Goal: Use online tool/utility: Utilize a website feature to perform a specific function

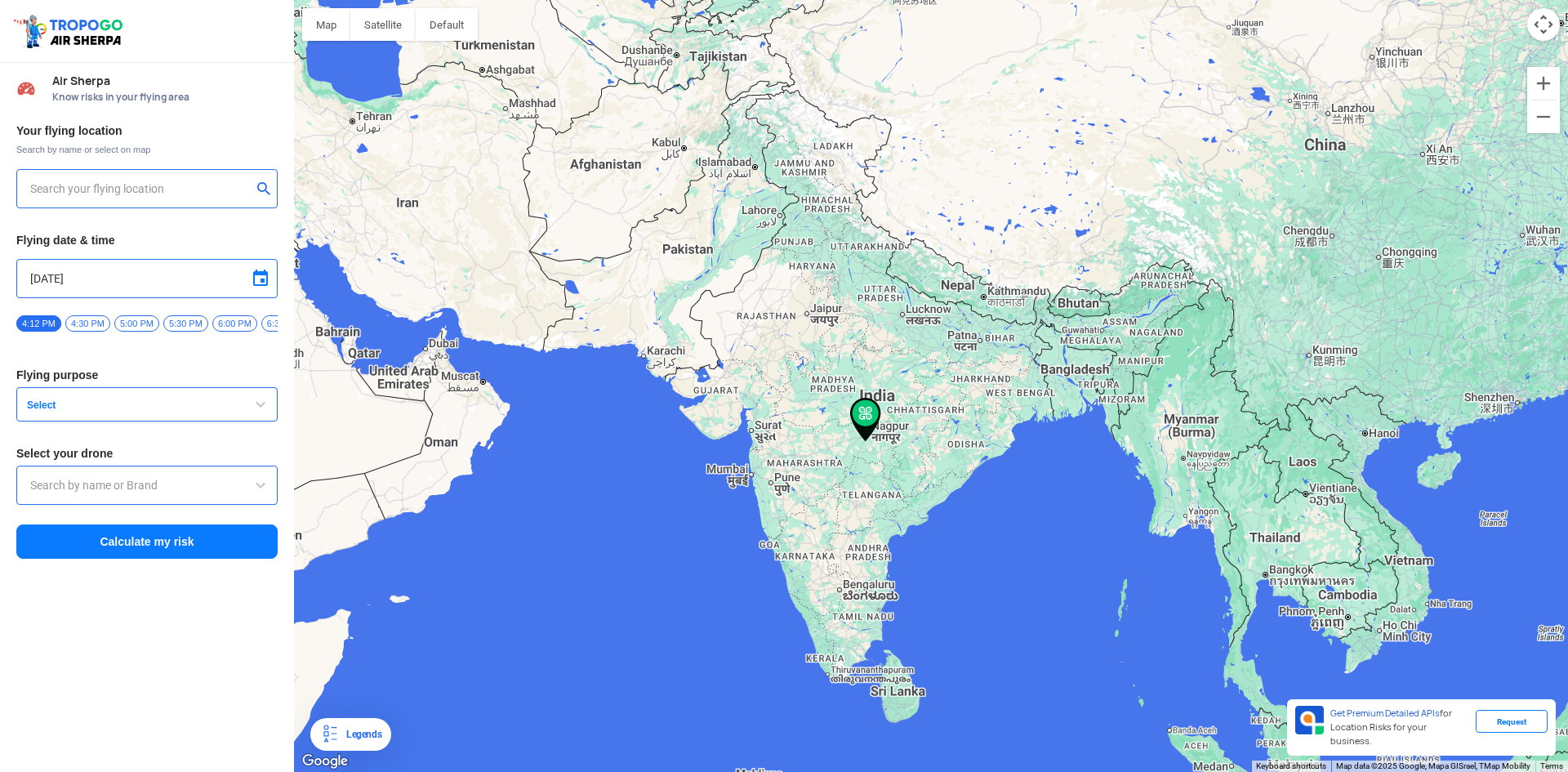
type input "[STREET_ADDRESS]"
click at [262, 183] on img at bounding box center [264, 187] width 16 height 16
click at [207, 187] on input "text" at bounding box center [141, 188] width 221 height 20
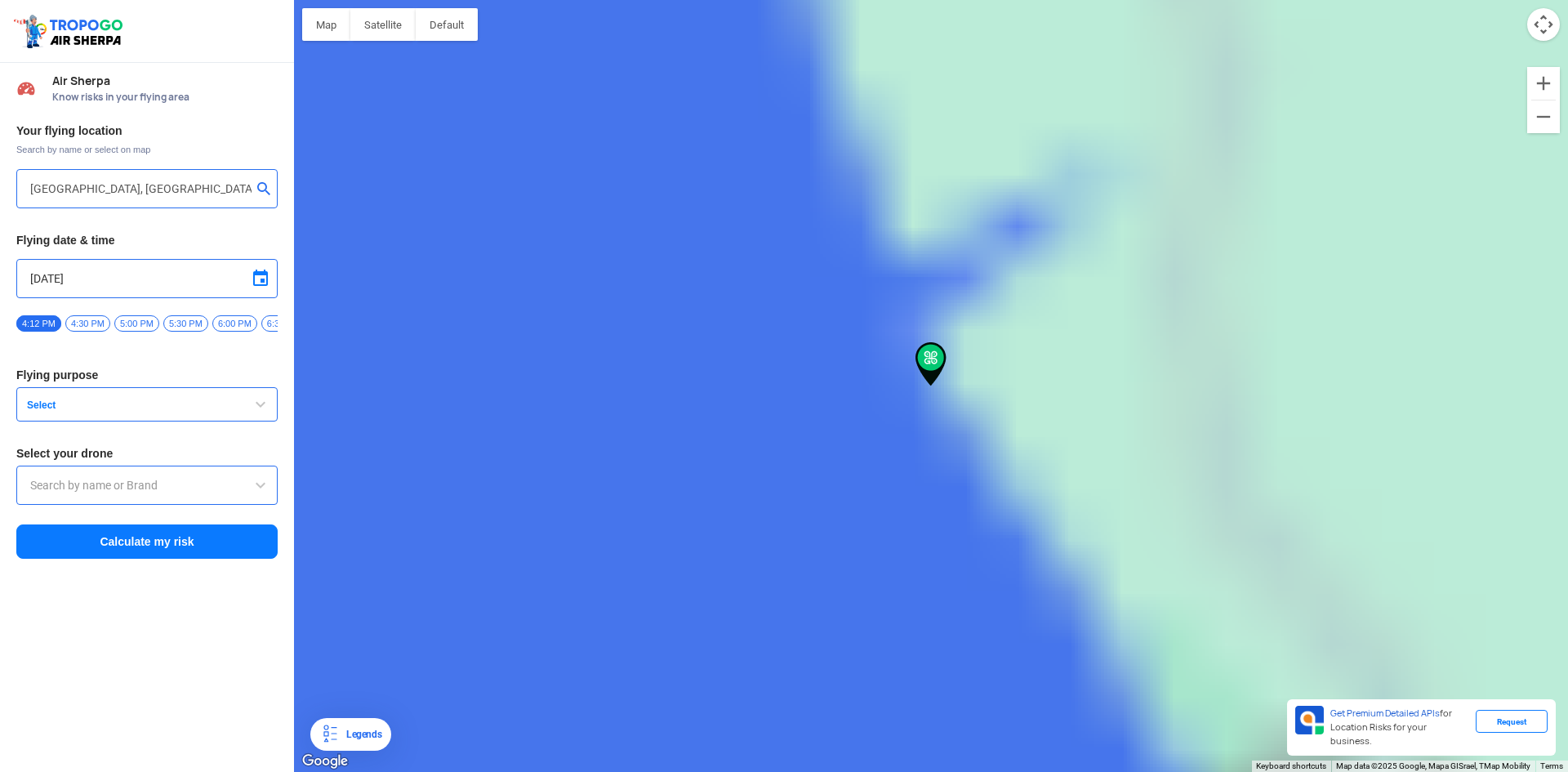
type input "[STREET_ADDRESS][PERSON_NAME]"
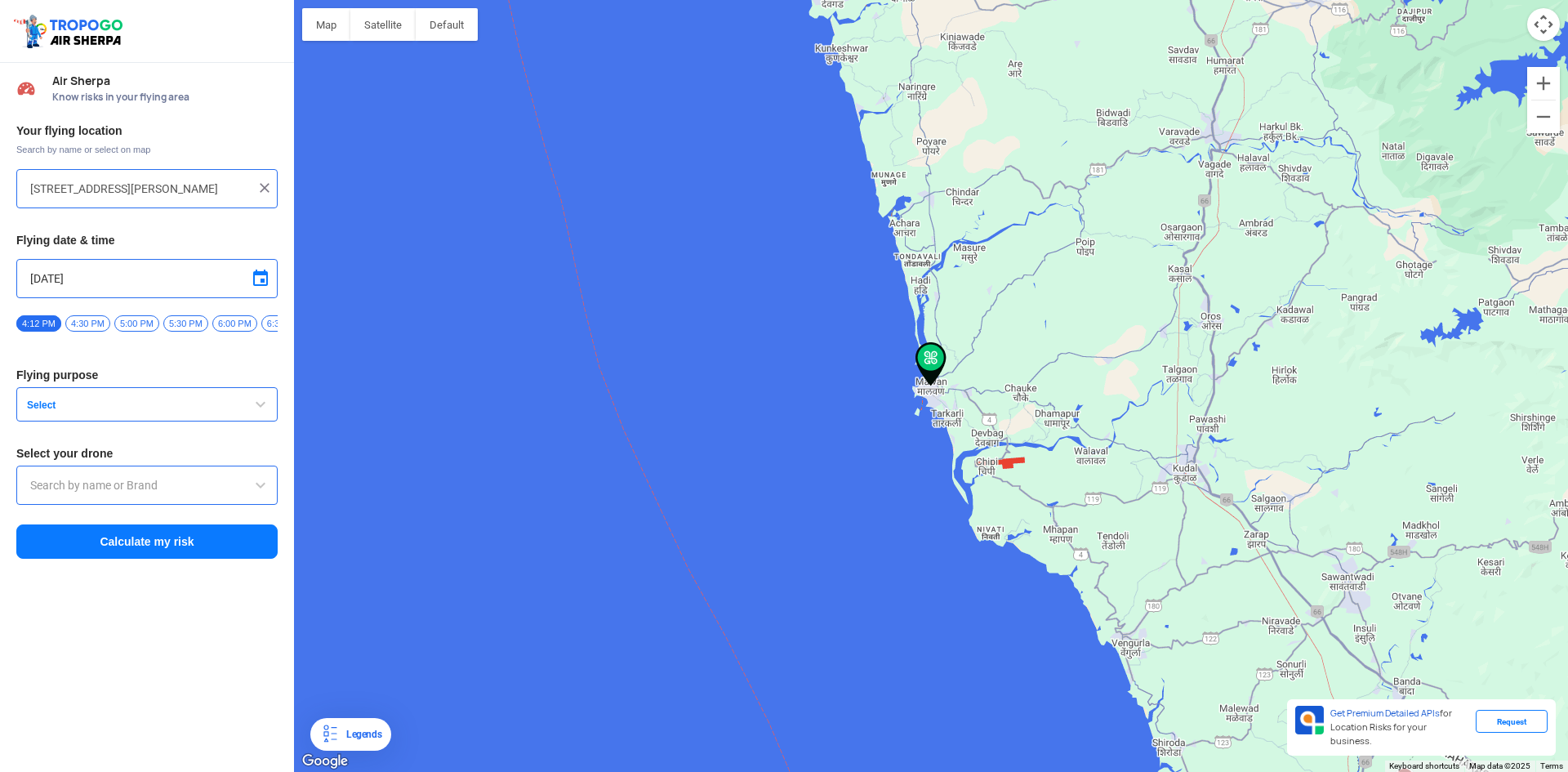
click at [93, 323] on span "4:30 PM" at bounding box center [87, 323] width 45 height 16
click at [107, 406] on span "Select" at bounding box center [122, 406] width 205 height 13
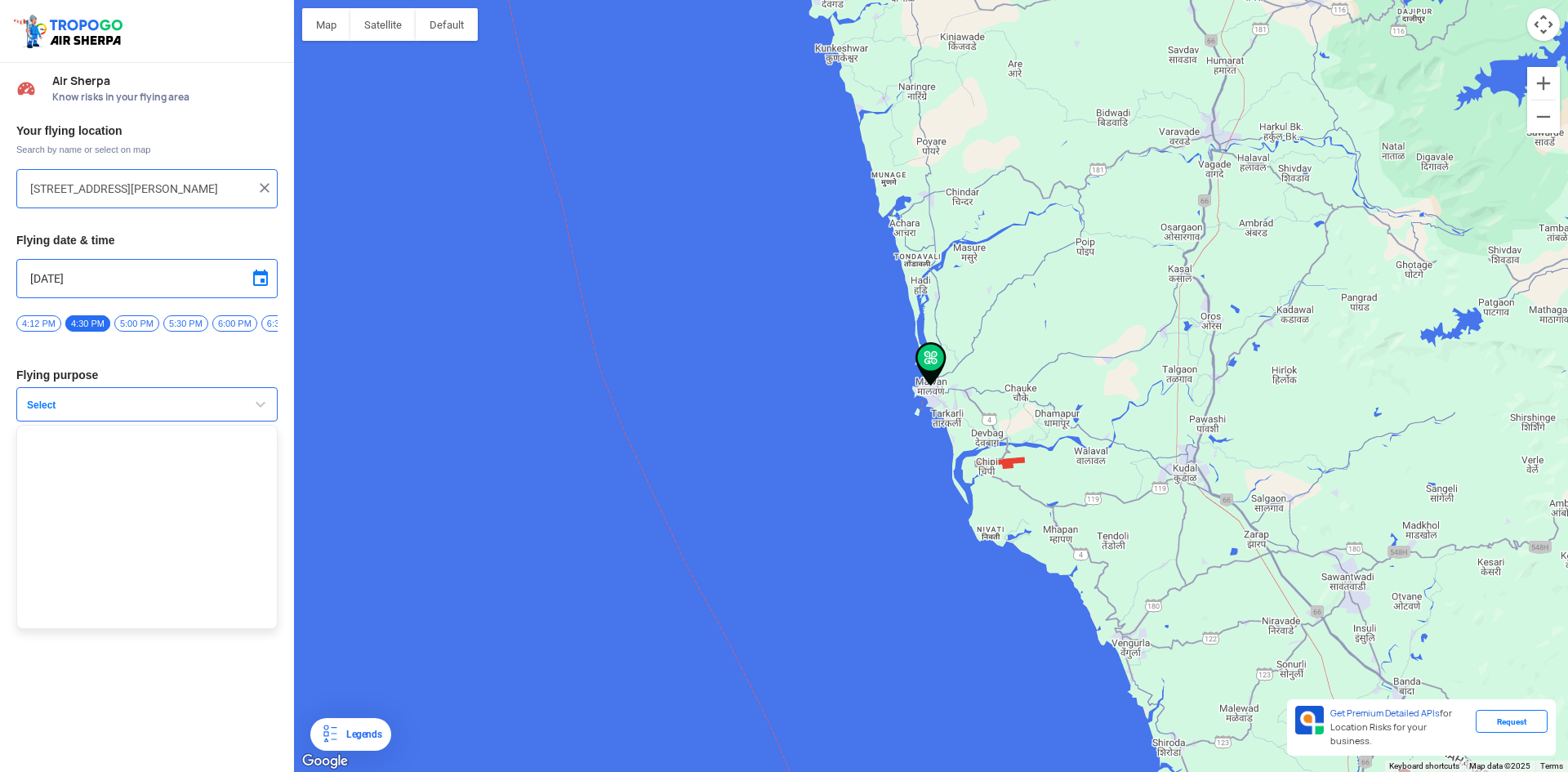
click at [104, 408] on span "Select" at bounding box center [122, 406] width 205 height 13
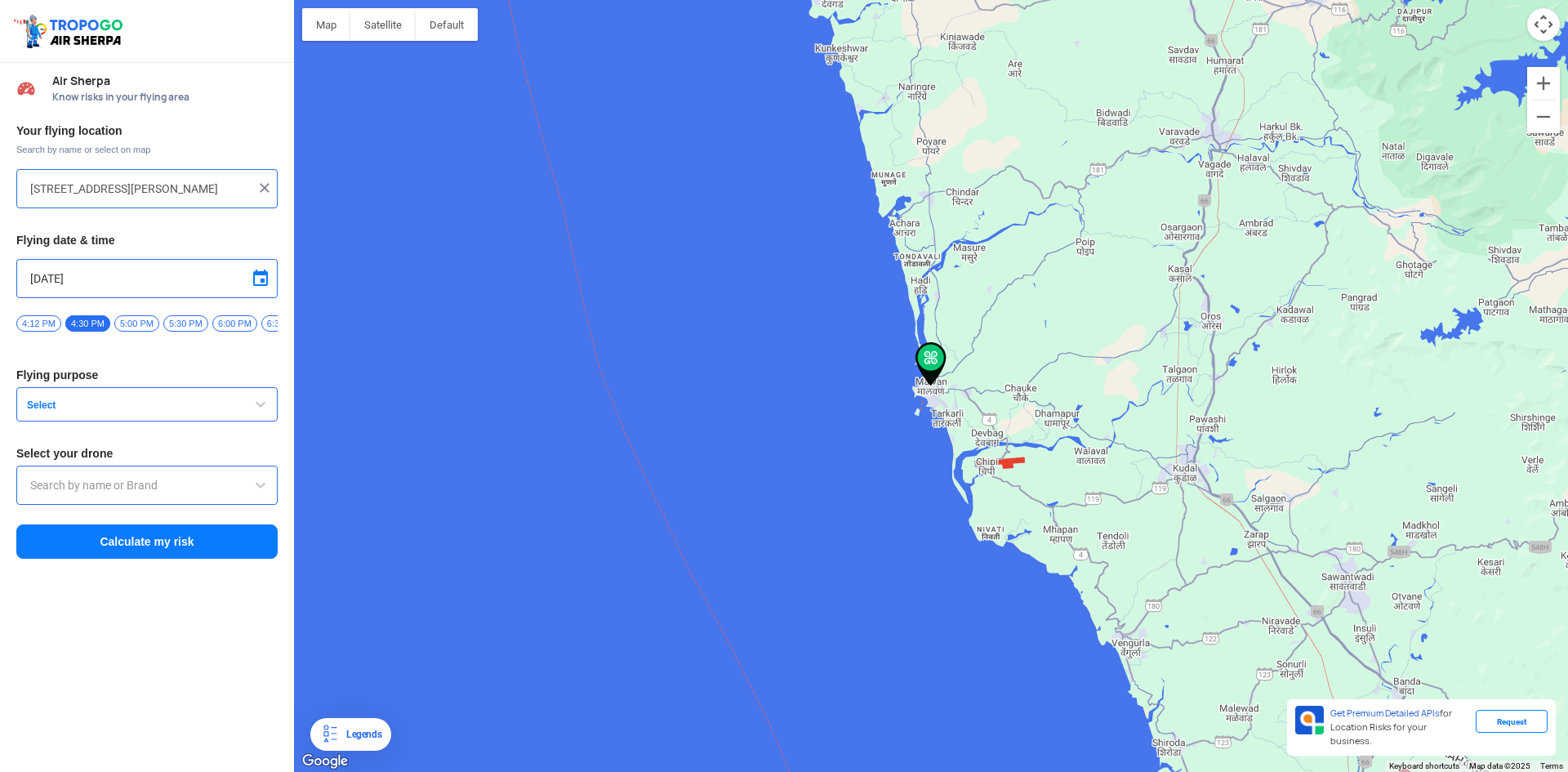
click at [171, 408] on span "Select" at bounding box center [122, 406] width 205 height 13
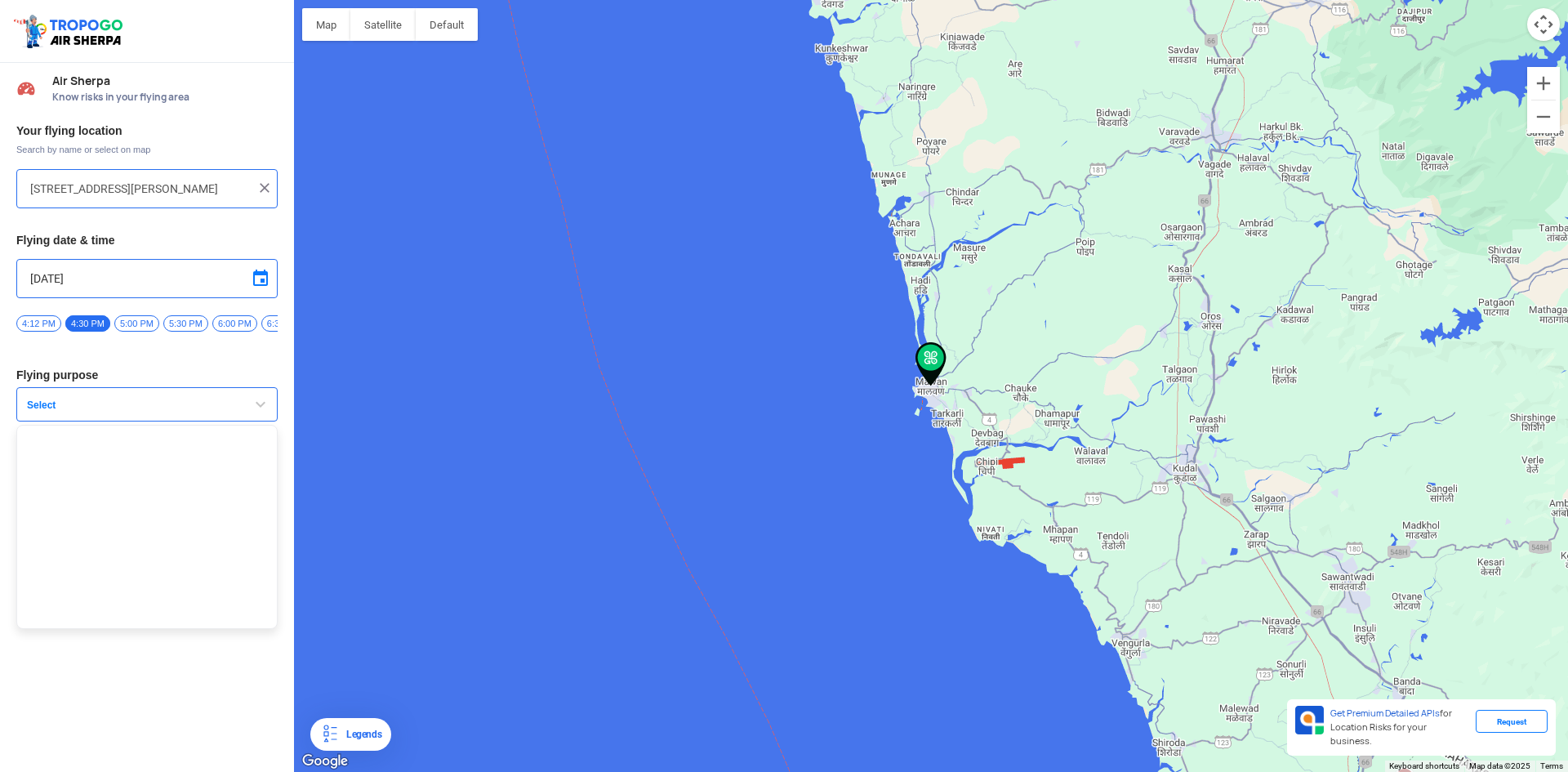
click at [130, 451] on ul at bounding box center [146, 527] width 261 height 205
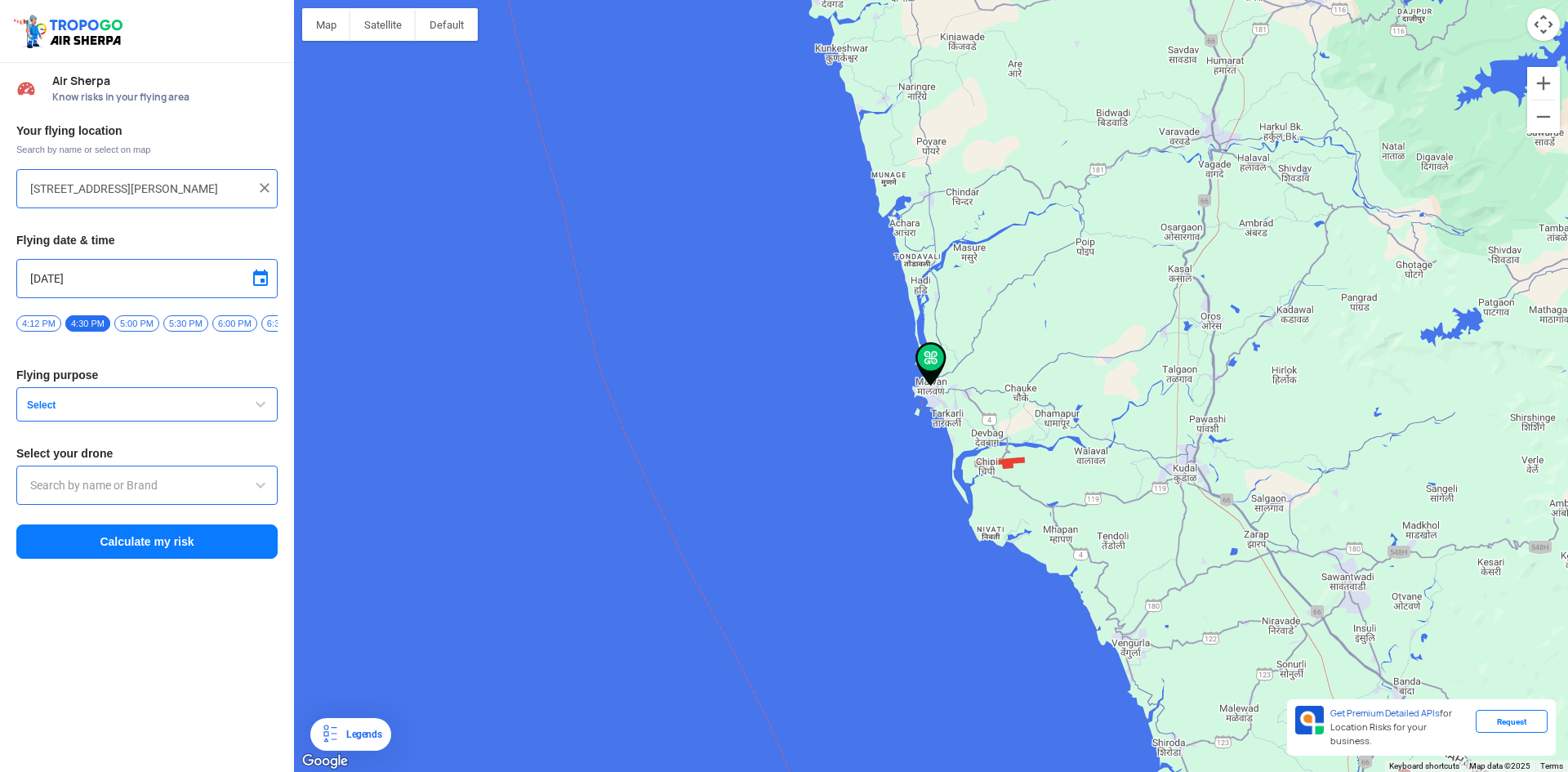
click at [157, 494] on input "text" at bounding box center [147, 485] width 233 height 20
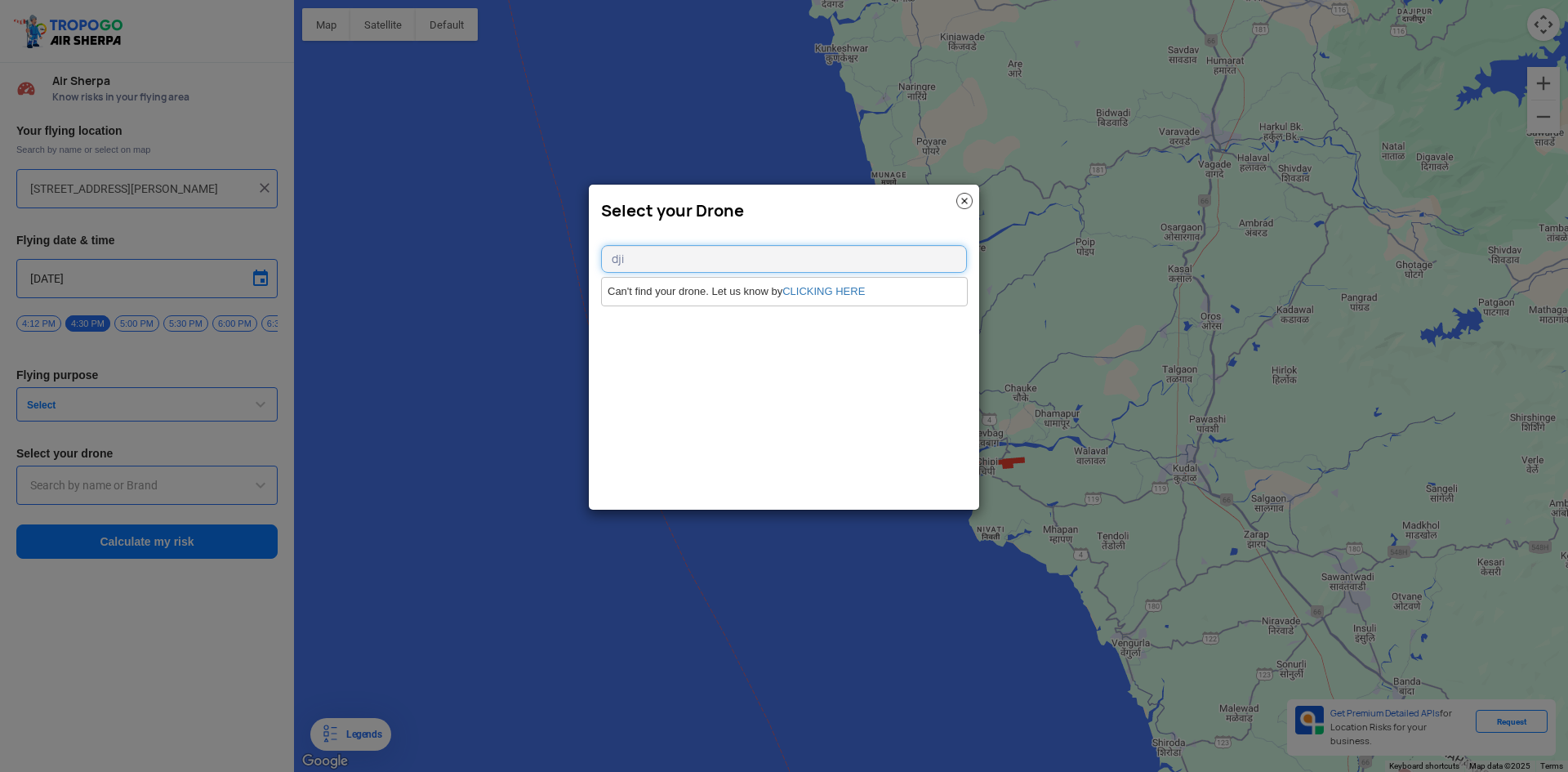
type input "dji"
click at [139, 417] on modal-container "Select your Drone dji Can't find your drone. Let us know by CLICKING HERE" at bounding box center [784, 386] width 1568 height 772
click at [814, 288] on link "CLICKING HERE" at bounding box center [823, 291] width 82 height 12
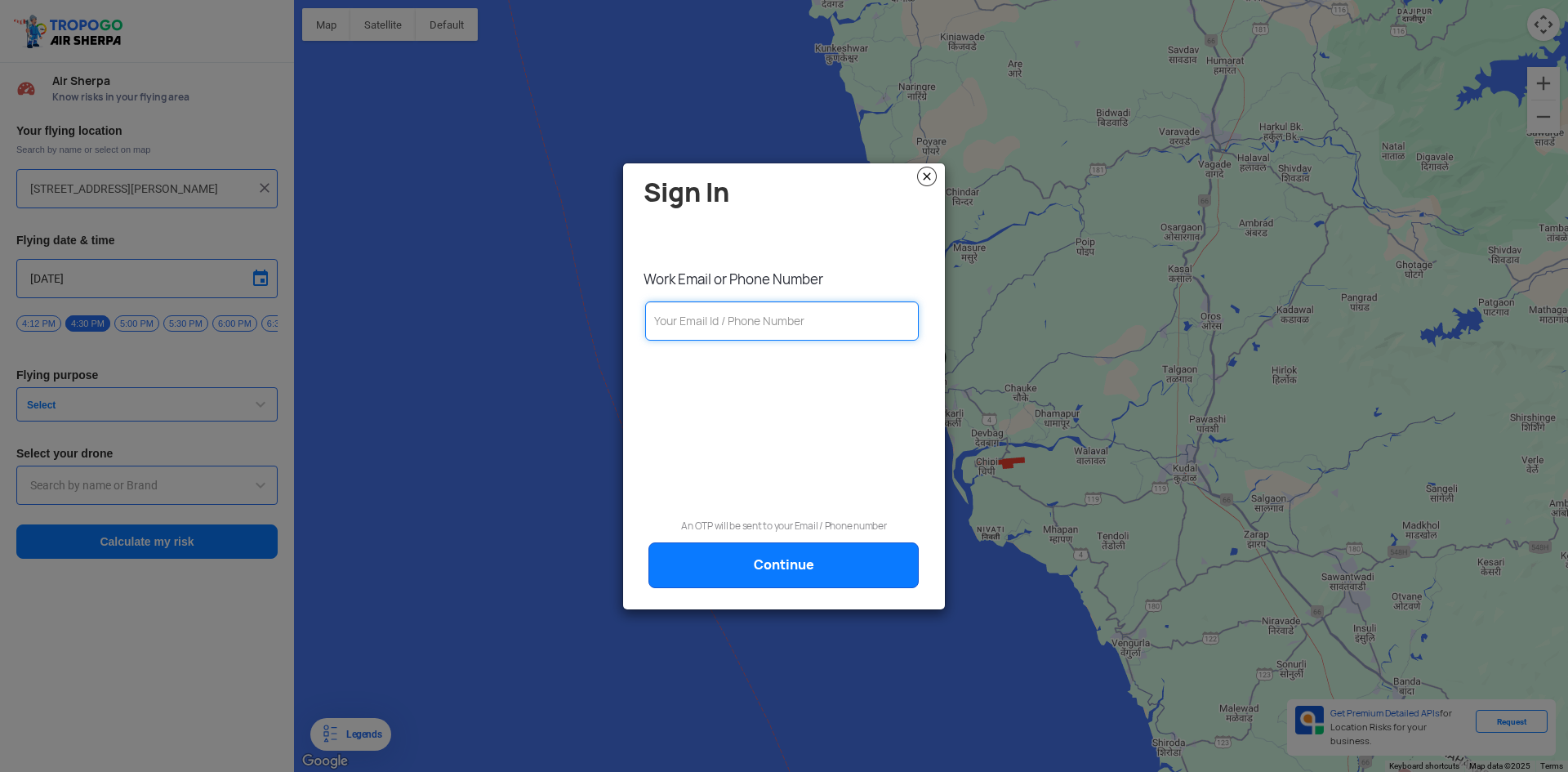
click at [695, 313] on input "text" at bounding box center [782, 320] width 273 height 39
click at [930, 176] on img at bounding box center [926, 176] width 20 height 20
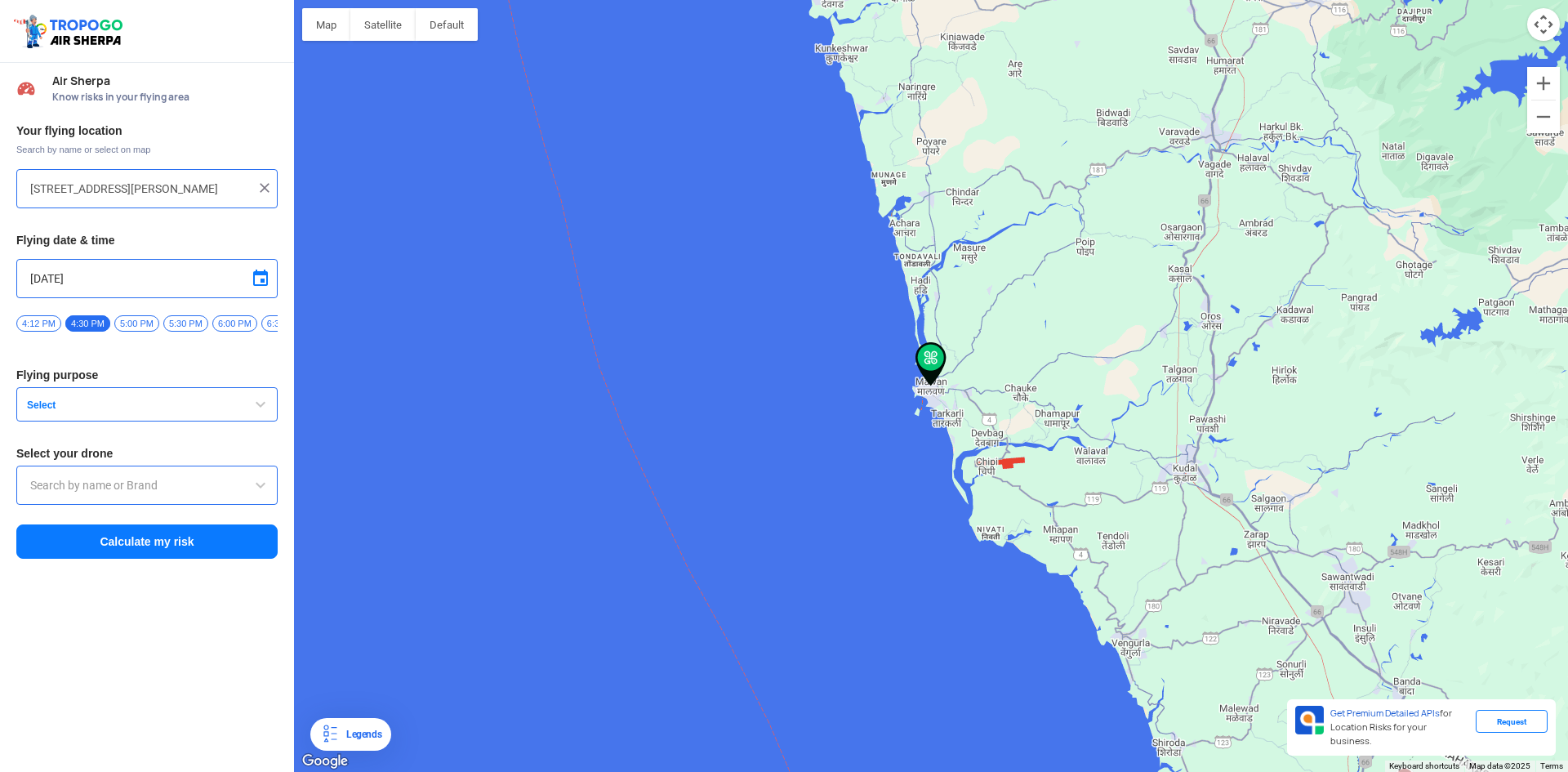
click at [76, 404] on button "Select" at bounding box center [146, 405] width 261 height 34
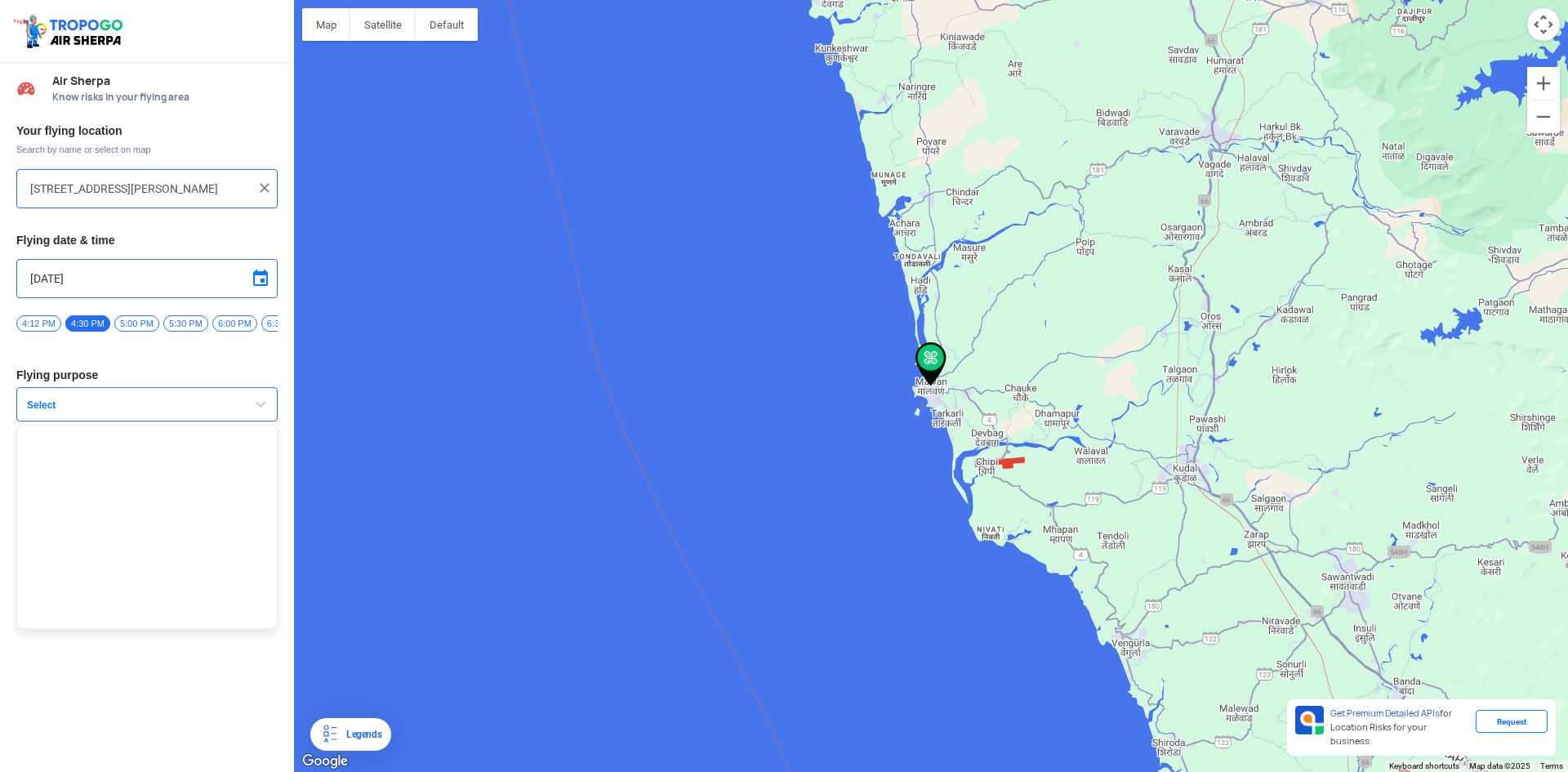
click at [76, 405] on button "Select" at bounding box center [146, 405] width 261 height 34
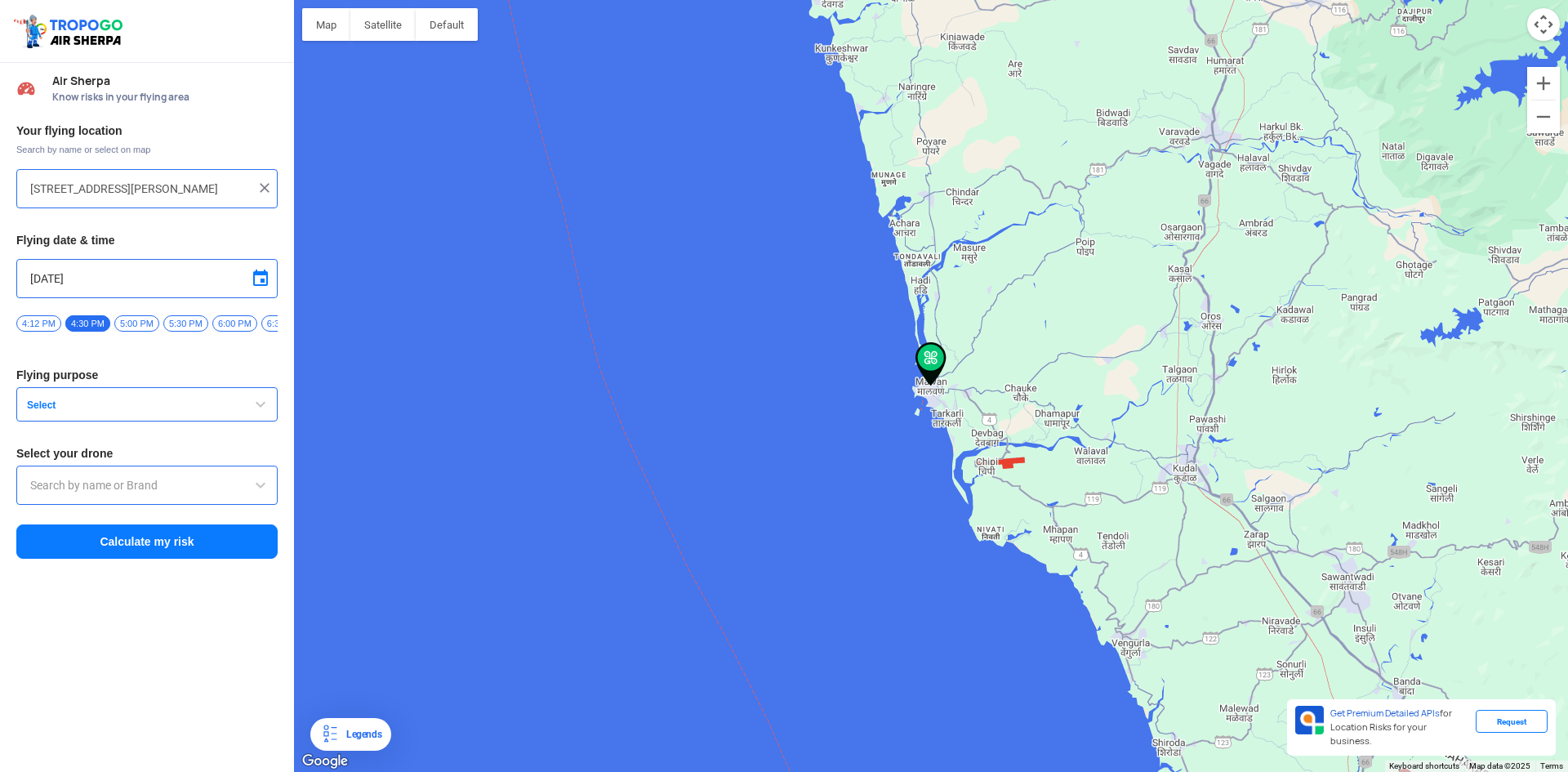
click at [266, 283] on span at bounding box center [260, 278] width 20 height 20
click at [141, 356] on span "10" at bounding box center [147, 359] width 19 height 19
type input "[DATE]"
click at [137, 326] on span "1:00 AM" at bounding box center [145, 323] width 44 height 16
click at [100, 412] on span "Select" at bounding box center [122, 406] width 205 height 13
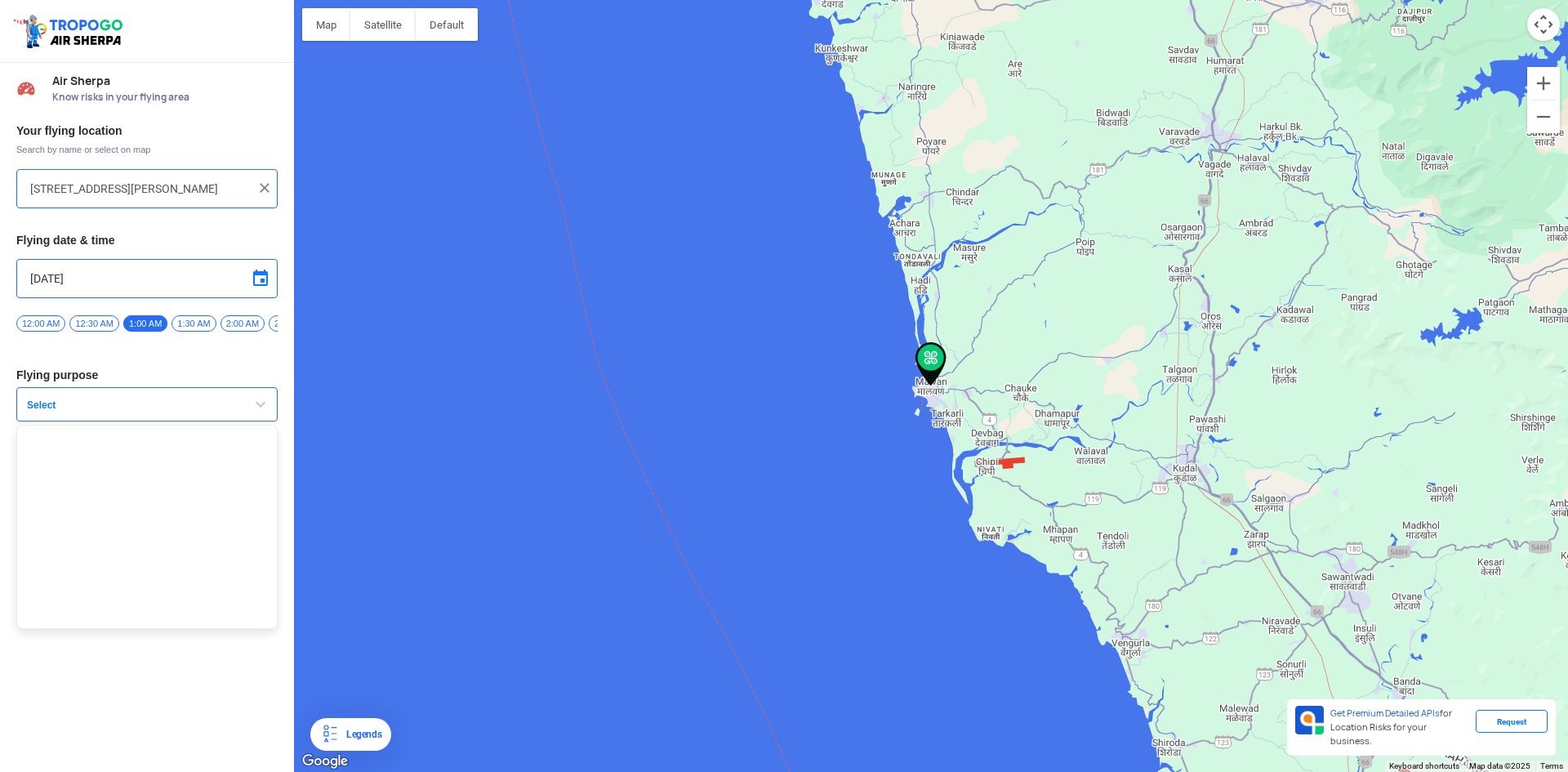
click at [73, 466] on ul at bounding box center [146, 527] width 261 height 205
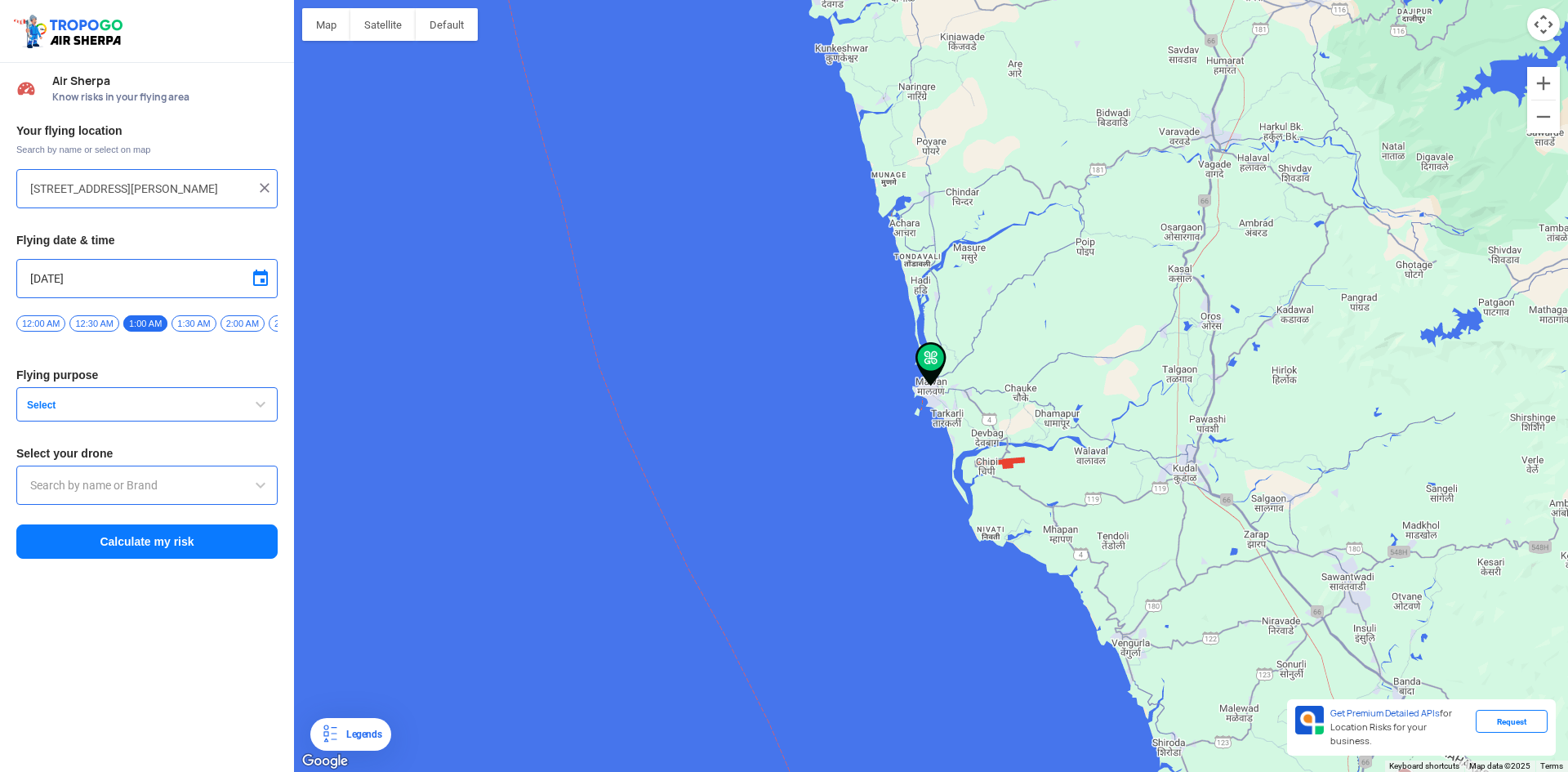
click at [104, 400] on button "Select" at bounding box center [146, 405] width 261 height 34
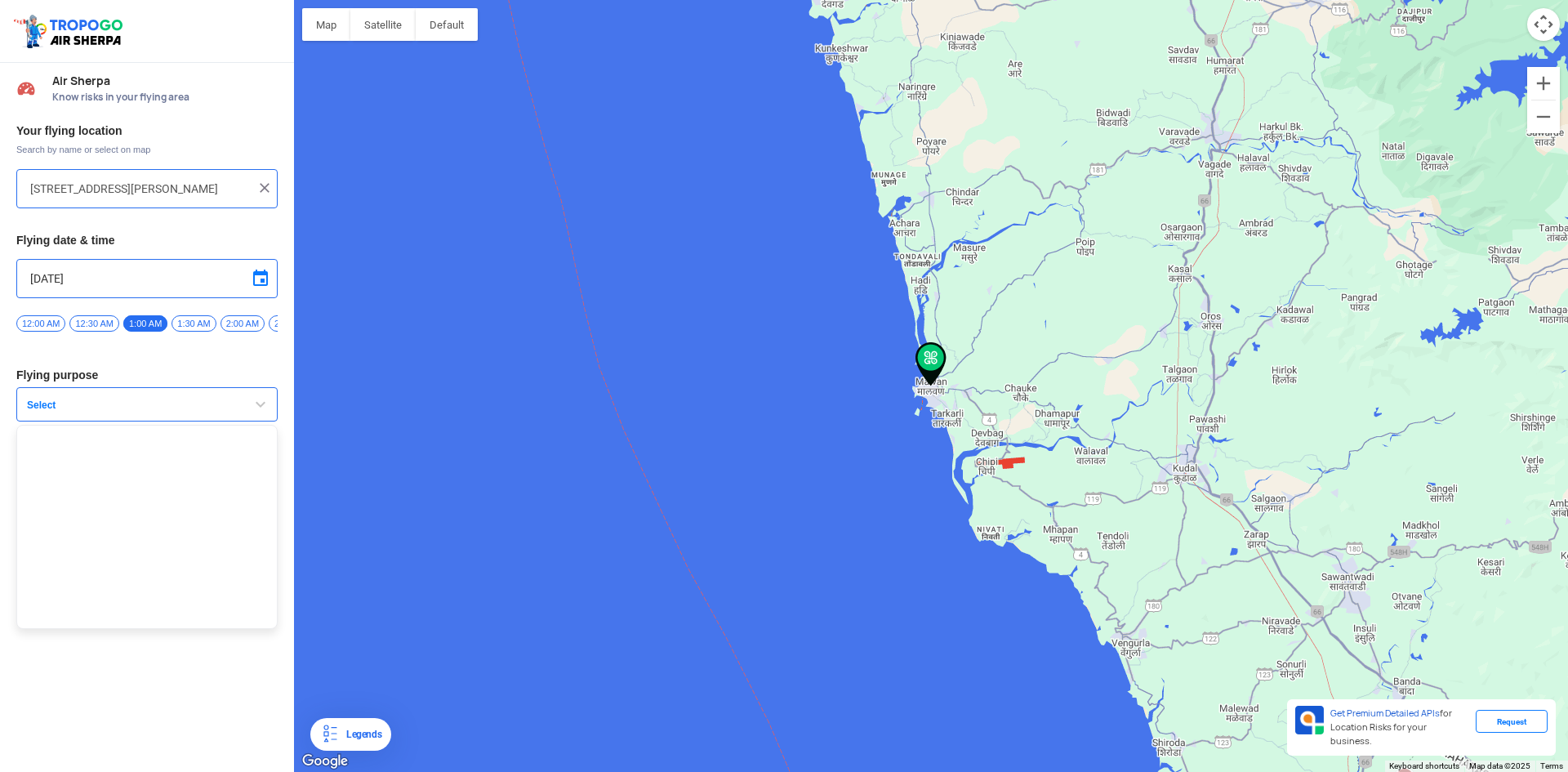
click at [81, 538] on ul at bounding box center [146, 527] width 261 height 205
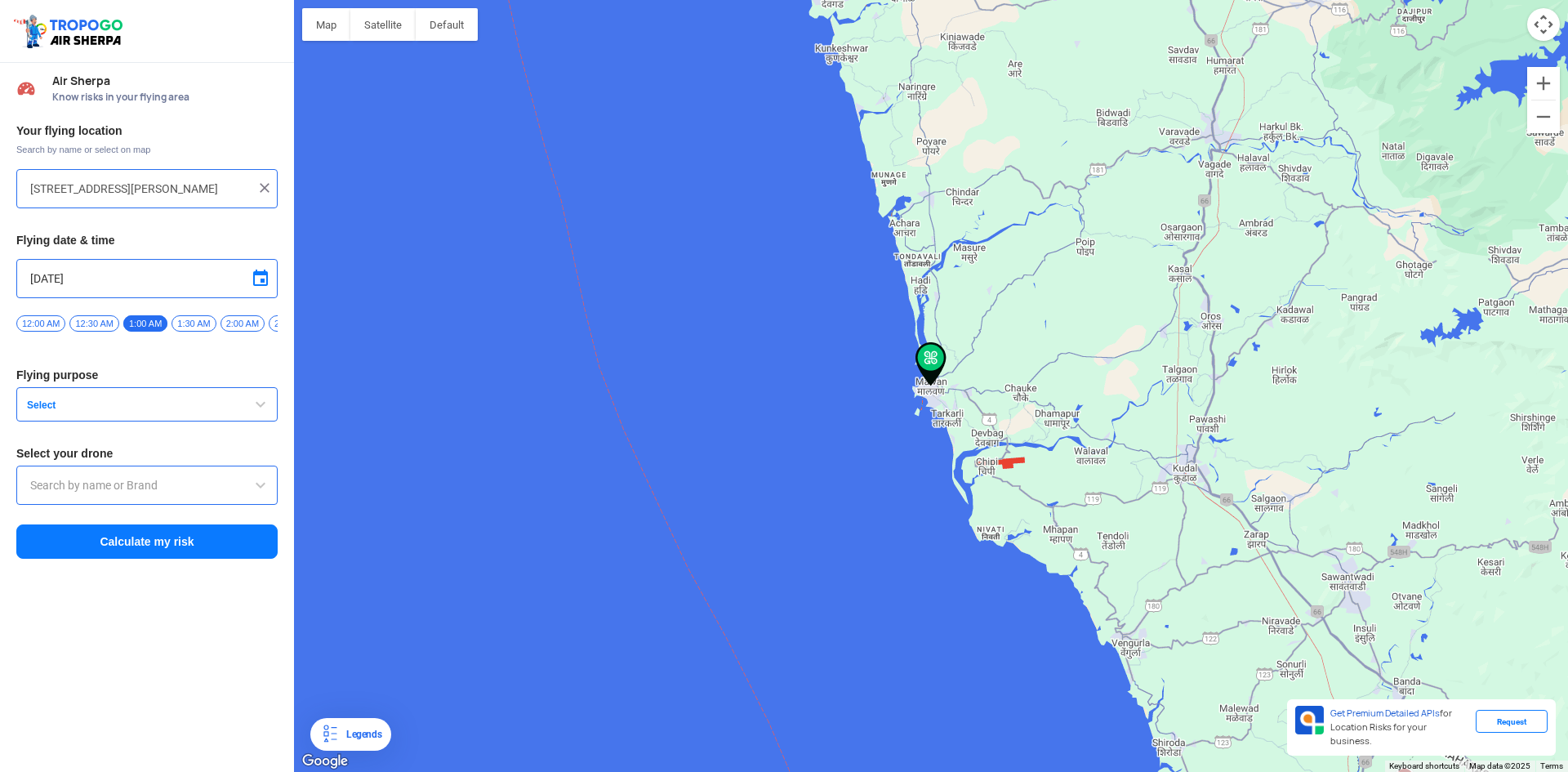
click at [87, 569] on div "Your flying location Search by name or select on map Giteshjoshi [PERSON_NAME][…" at bounding box center [147, 342] width 294 height 453
click at [94, 623] on div "Air Sherpa Know risks in your flying area Your flying location Search by name o…" at bounding box center [147, 417] width 294 height 709
click at [109, 546] on button "Calculate my risk" at bounding box center [146, 541] width 261 height 34
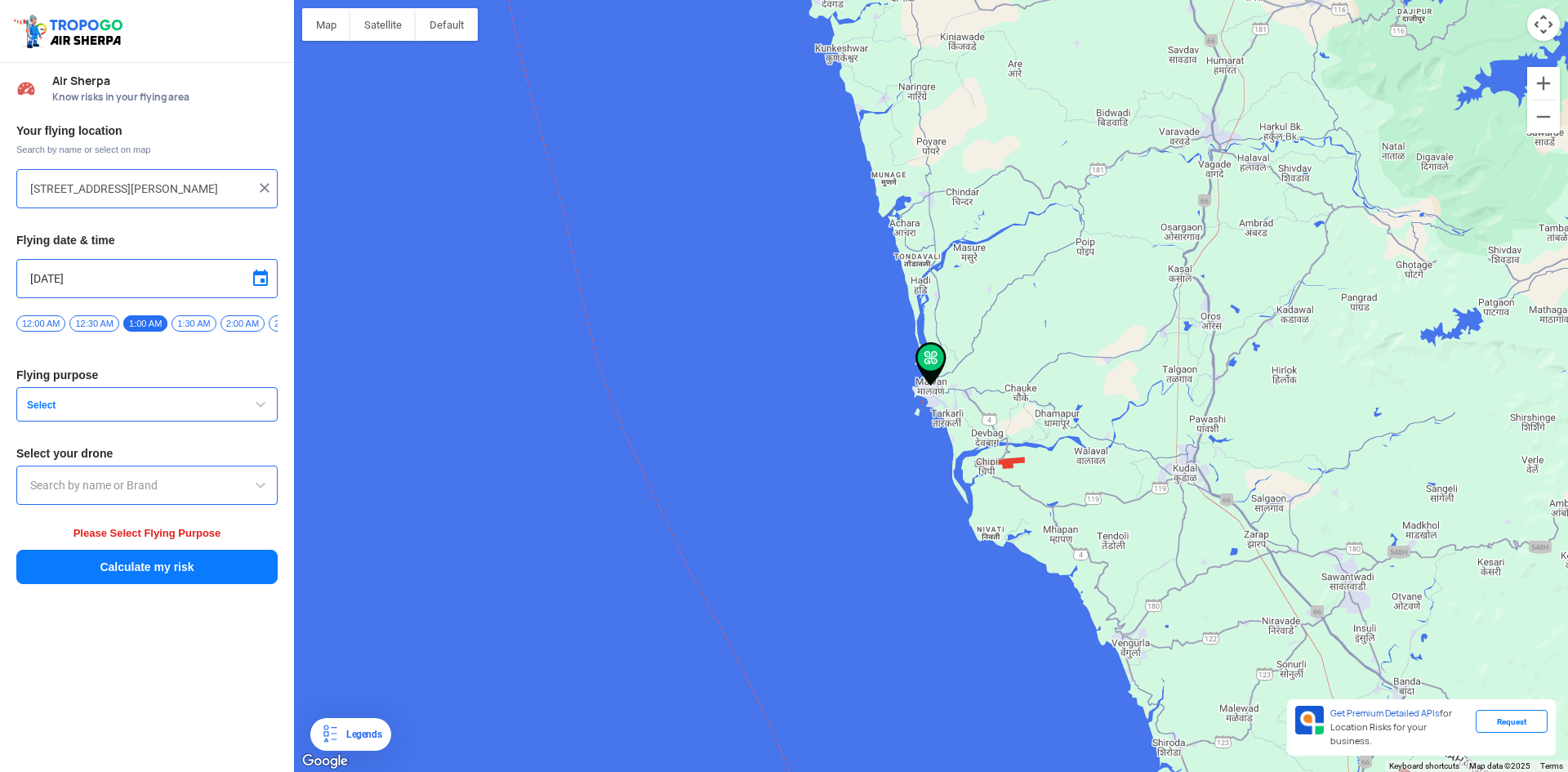
click at [69, 485] on input "text" at bounding box center [147, 485] width 233 height 20
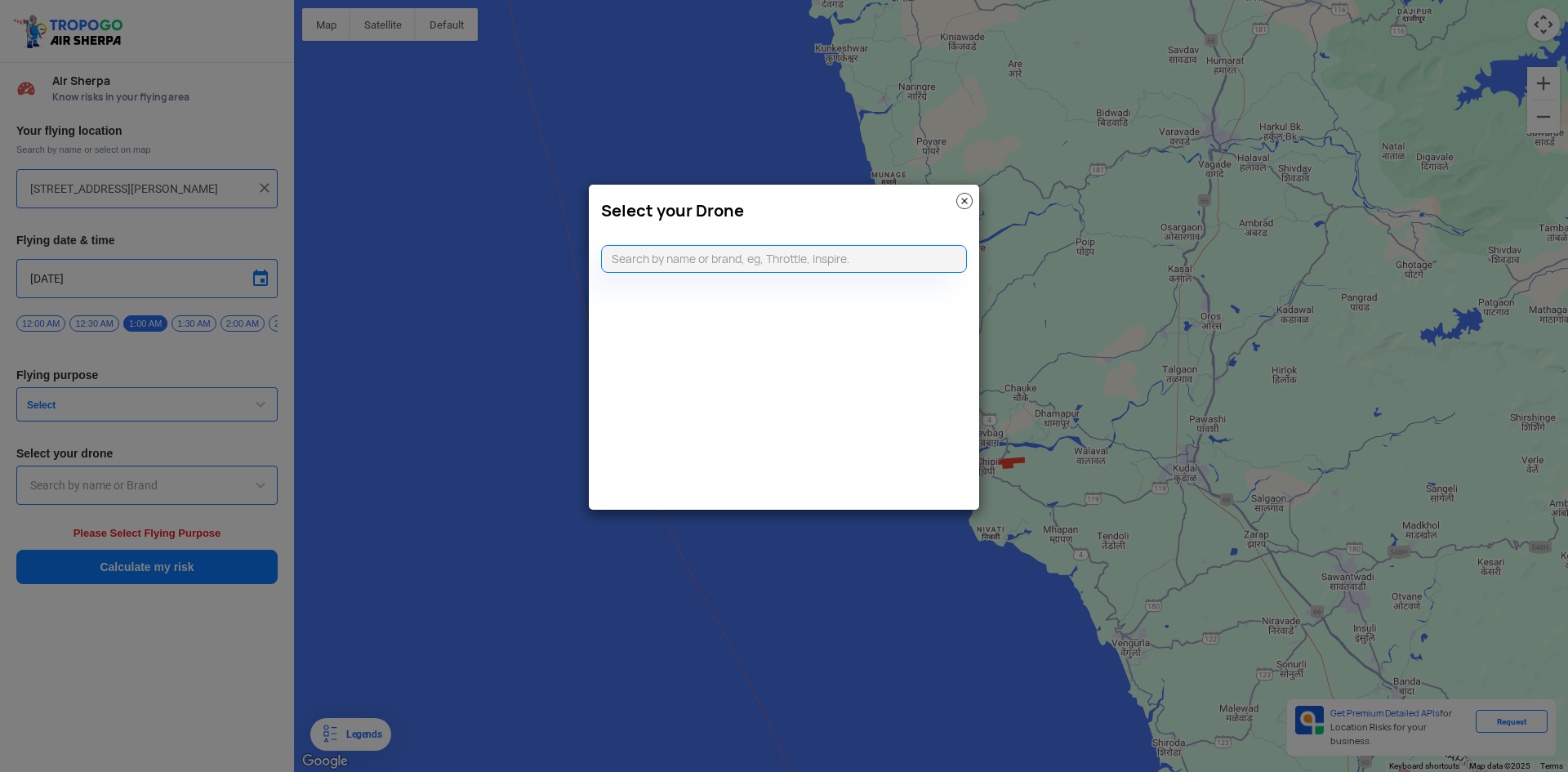
click at [72, 413] on modal-container "Select your Drone" at bounding box center [784, 386] width 1568 height 772
click at [964, 197] on img at bounding box center [964, 201] width 16 height 16
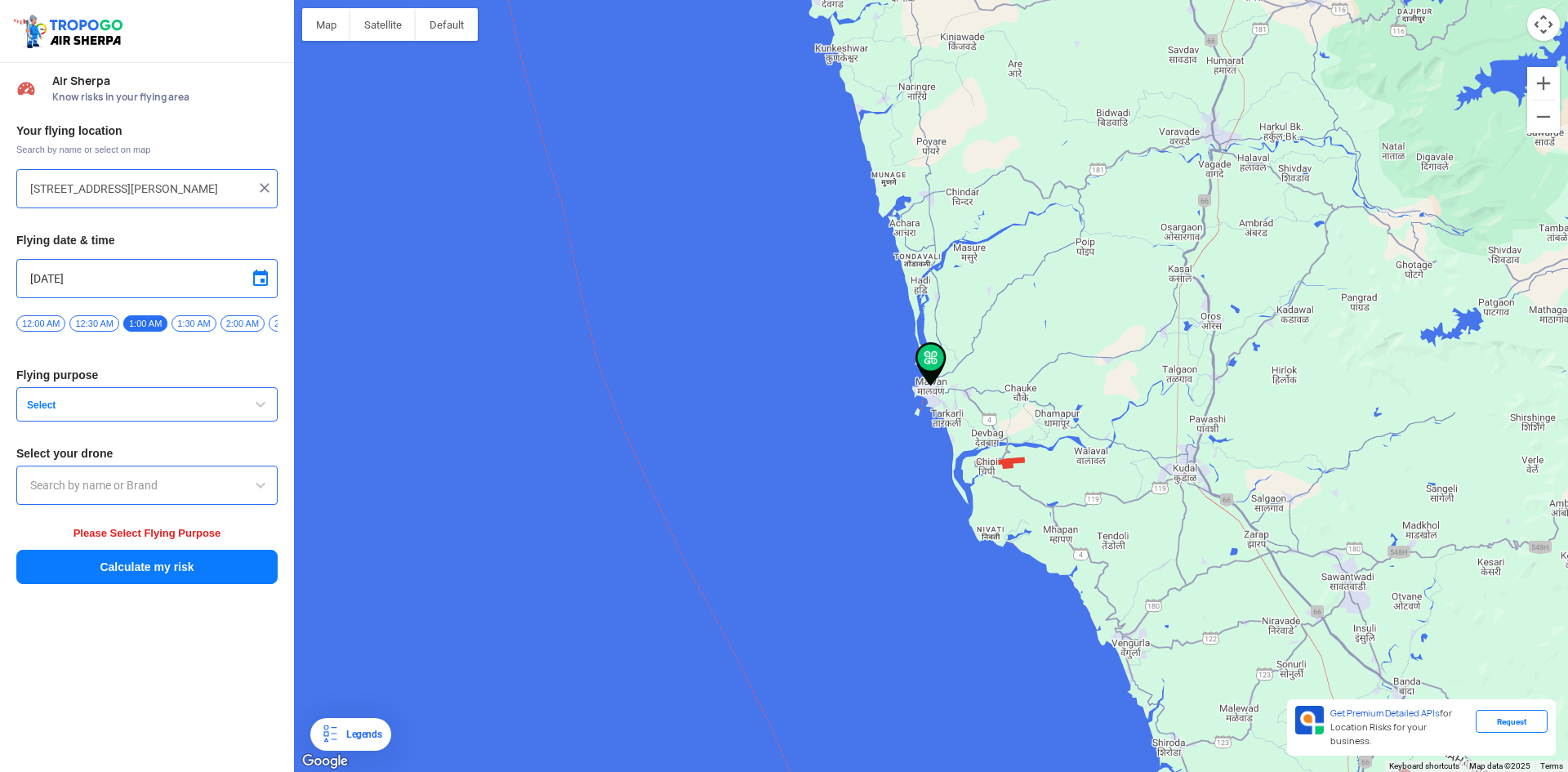
click at [187, 398] on button "Select" at bounding box center [146, 405] width 261 height 34
